Goal: Find specific page/section: Find specific page/section

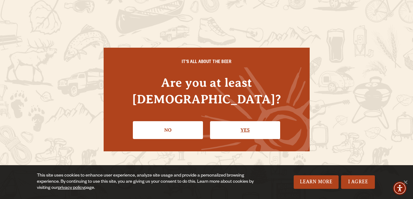
click at [243, 124] on link "Yes" at bounding box center [245, 130] width 70 height 18
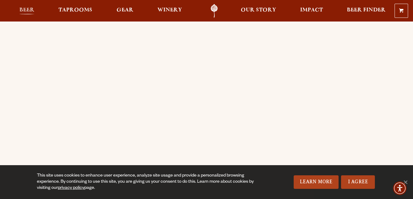
click at [29, 6] on link "Beer" at bounding box center [26, 11] width 23 height 14
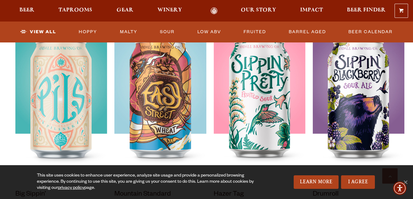
scroll to position [492, 0]
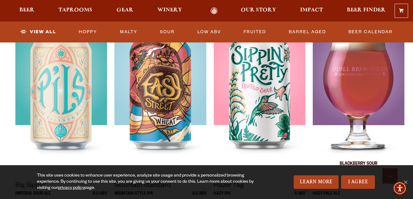
click at [341, 127] on div at bounding box center [359, 96] width 92 height 154
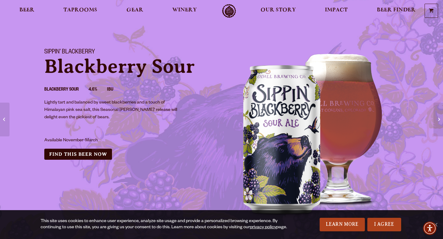
scroll to position [23, 0]
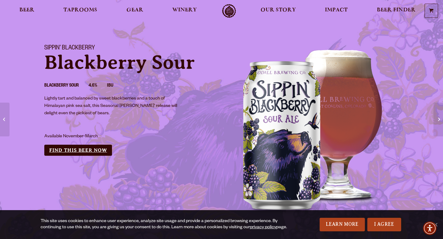
click at [92, 148] on link "Find this Beer Now" at bounding box center [78, 150] width 68 height 11
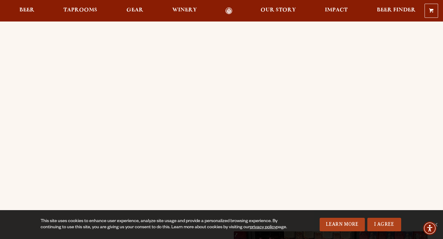
scroll to position [107, 0]
